Goal: Task Accomplishment & Management: Complete application form

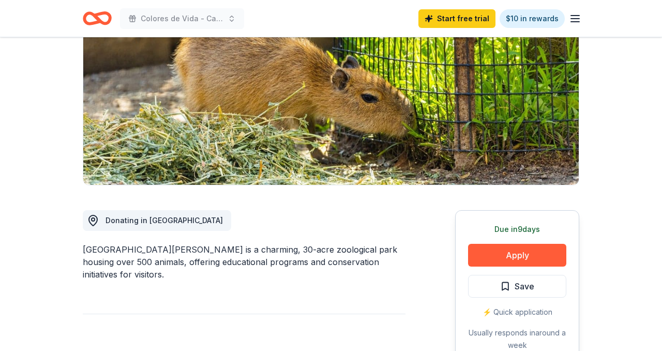
scroll to position [247, 0]
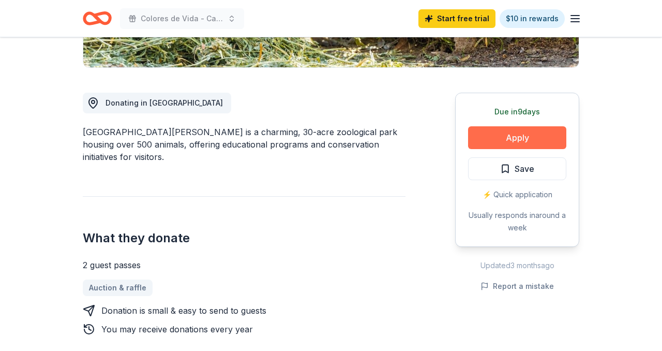
click at [511, 136] on button "Apply" at bounding box center [517, 137] width 98 height 23
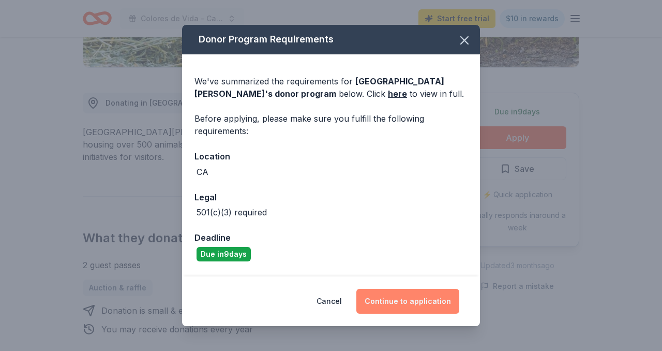
click at [417, 302] on button "Continue to application" at bounding box center [407, 301] width 103 height 25
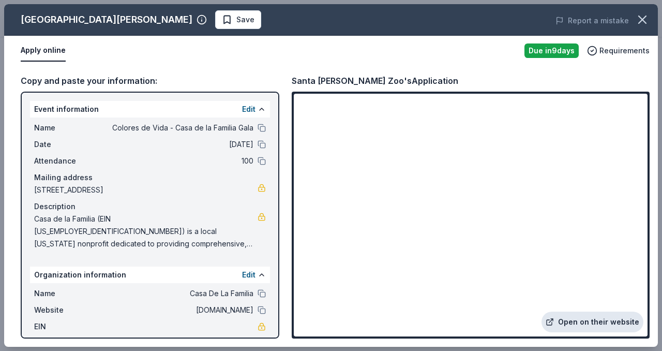
click at [568, 320] on link "Open on their website" at bounding box center [593, 321] width 102 height 21
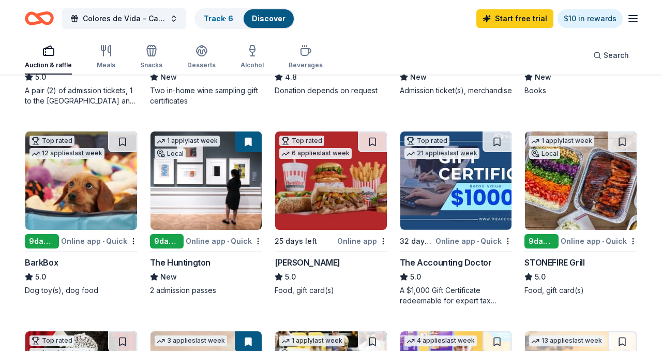
scroll to position [263, 0]
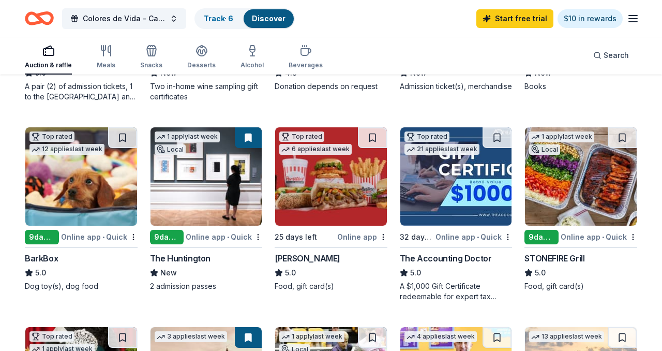
click at [96, 199] on img at bounding box center [81, 176] width 112 height 98
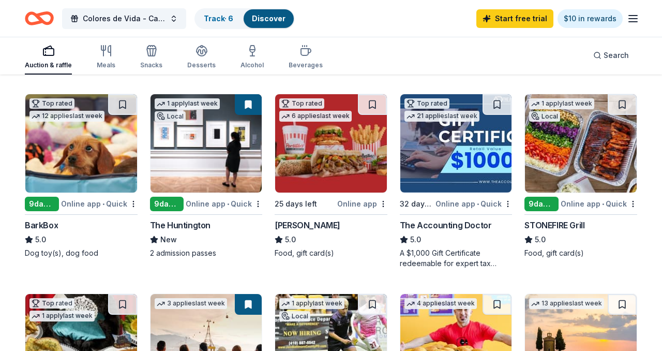
scroll to position [301, 0]
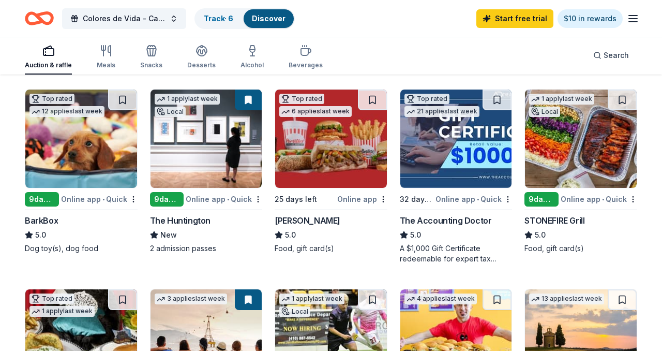
click at [452, 149] on img at bounding box center [456, 138] width 112 height 98
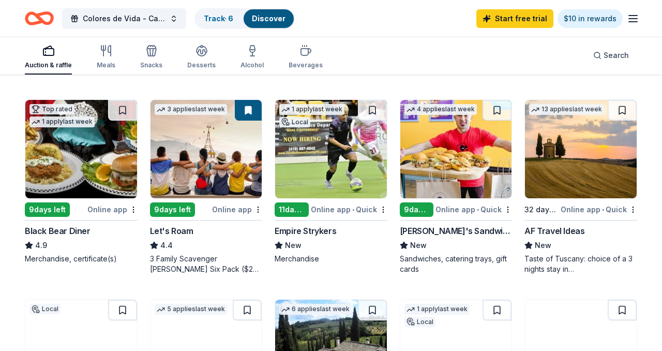
scroll to position [488, 0]
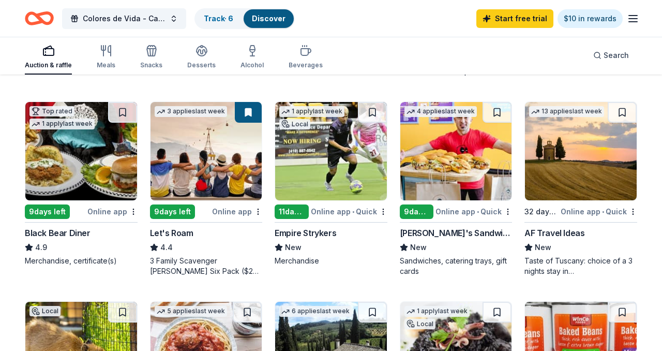
click at [570, 185] on img at bounding box center [581, 151] width 112 height 98
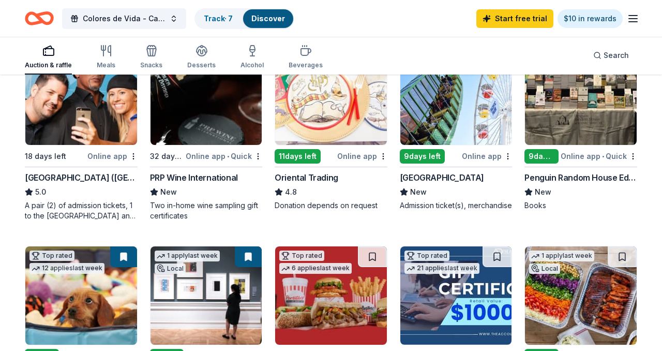
scroll to position [0, 0]
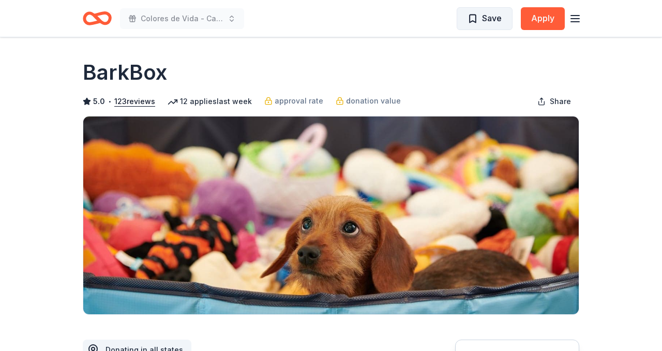
click at [481, 26] on button "Save" at bounding box center [485, 18] width 56 height 23
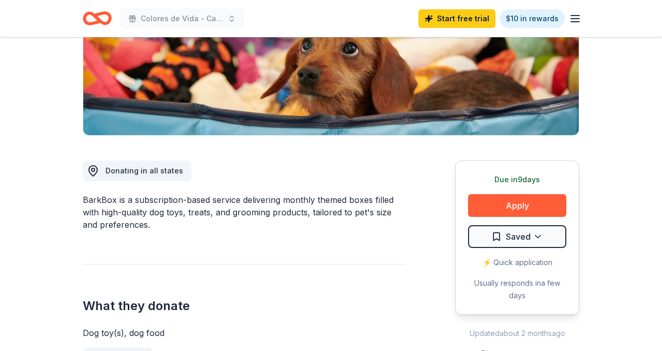
scroll to position [182, 0]
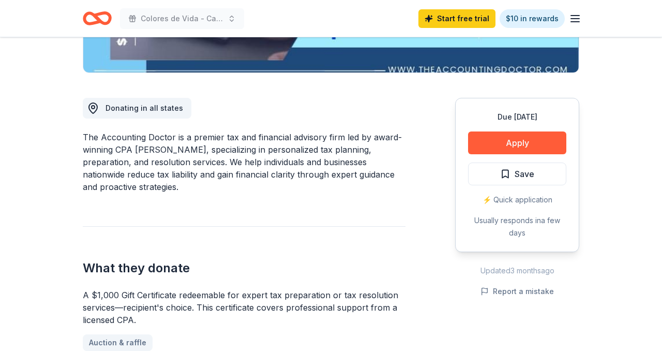
scroll to position [249, 0]
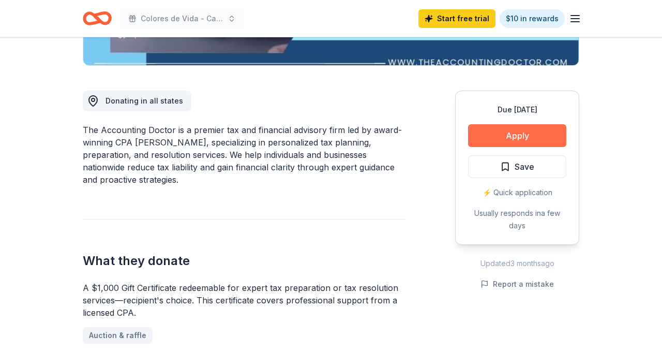
click at [507, 134] on button "Apply" at bounding box center [517, 135] width 98 height 23
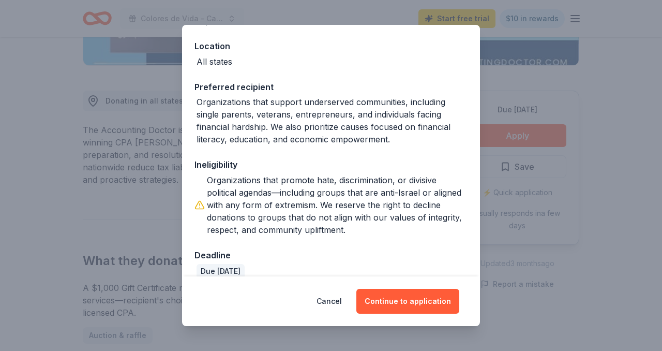
scroll to position [112, 0]
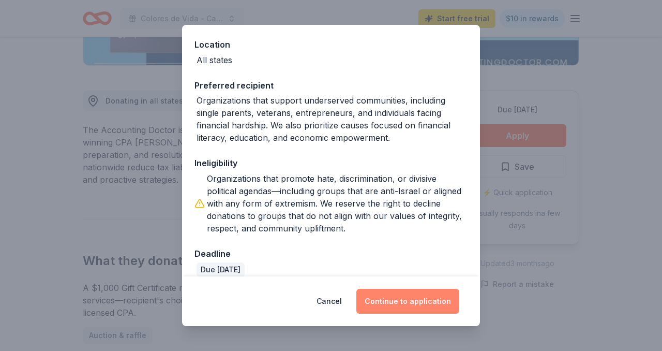
click at [390, 297] on button "Continue to application" at bounding box center [407, 301] width 103 height 25
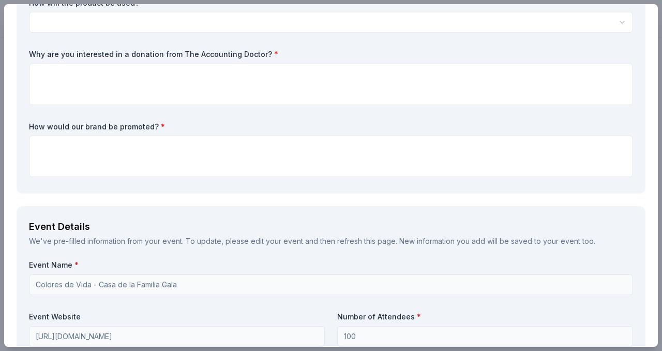
scroll to position [0, 0]
